Goal: Use online tool/utility: Utilize a website feature to perform a specific function

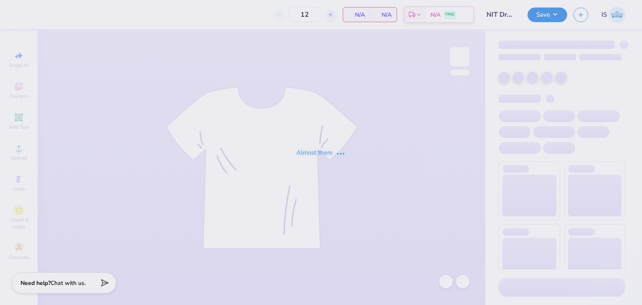
type input "201"
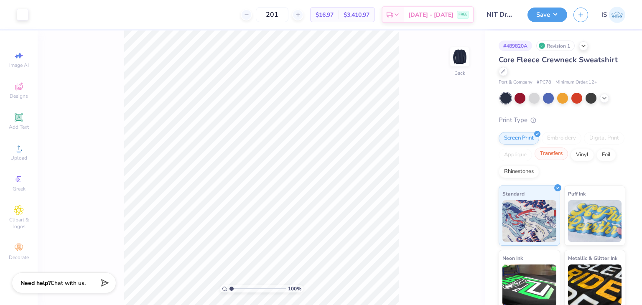
click at [568, 158] on div "Transfers" at bounding box center [551, 154] width 33 height 13
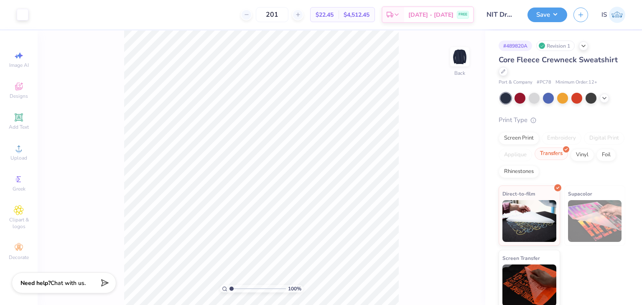
scroll to position [5, 0]
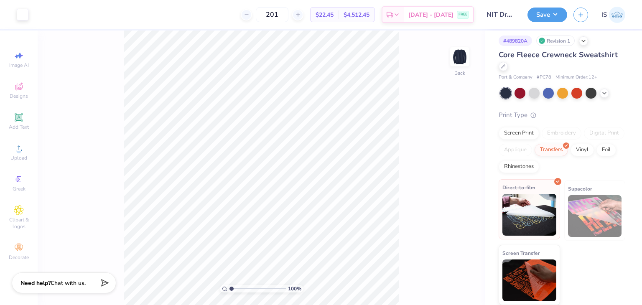
click at [554, 206] on div "Direct-to-film" at bounding box center [529, 209] width 61 height 60
click at [551, 15] on button "Save" at bounding box center [548, 13] width 40 height 15
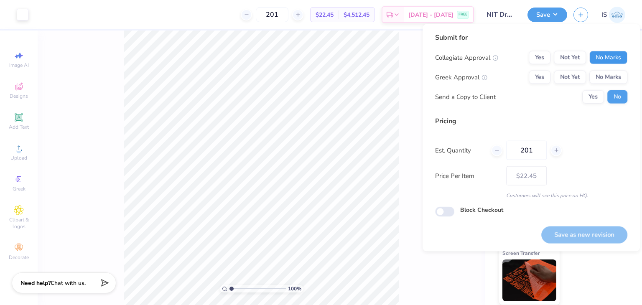
click at [606, 64] on button "No Marks" at bounding box center [609, 57] width 38 height 13
click at [607, 72] on button "No Marks" at bounding box center [609, 77] width 38 height 13
click at [579, 231] on button "Save as new revision" at bounding box center [584, 234] width 86 height 17
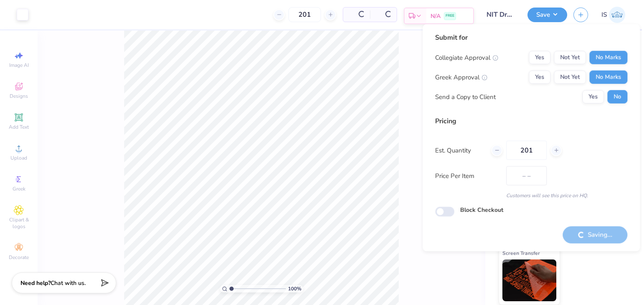
type input "$22.45"
